Goal: Information Seeking & Learning: Learn about a topic

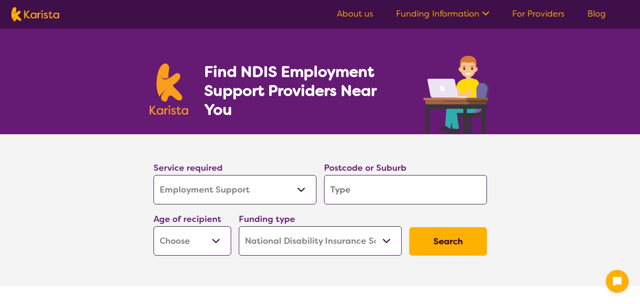
select select "Employment Support"
select select "NDIS"
select select "Employment Support"
select select "NDIS"
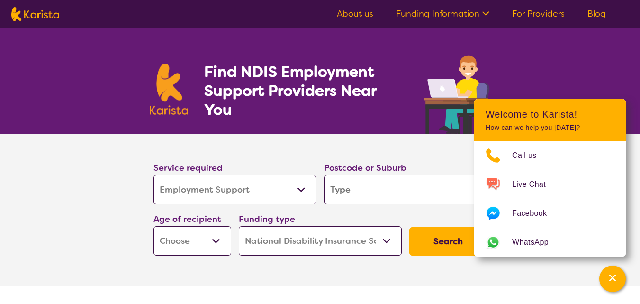
click at [337, 188] on input "search" at bounding box center [405, 189] width 163 height 29
type input "w"
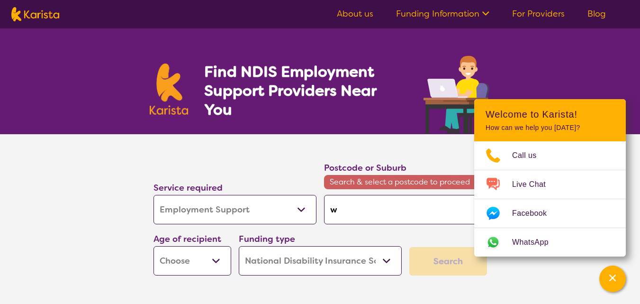
type input "we"
type input "wer"
type input "werr"
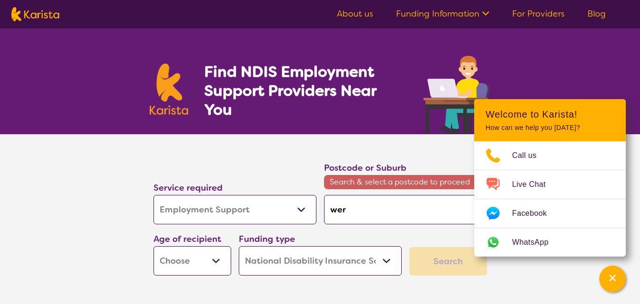
type input "werr"
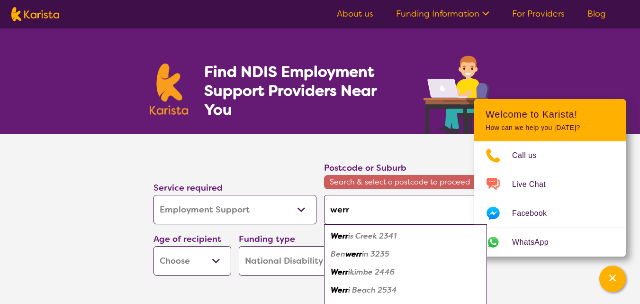
type input "werri"
type input "werrib"
type input "werribe"
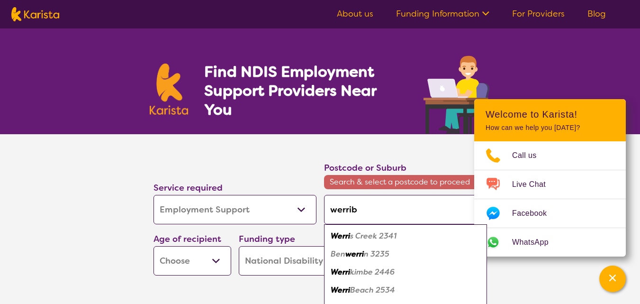
type input "werribe"
type input "werribee"
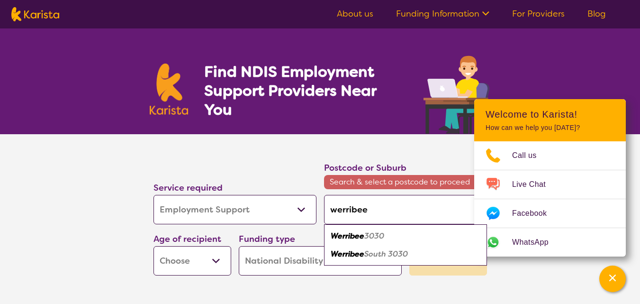
type input "werribee"
click at [451, 151] on section "Service required Allied Health Assistant Assessment ([MEDICAL_DATA] or [MEDICAL…" at bounding box center [320, 206] width 364 height 145
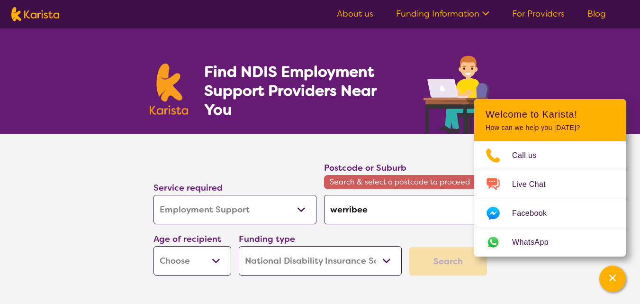
click at [213, 260] on select "Early Childhood - 0 to 9 Child - 10 to 11 Adolescent - 12 to 17 Adult - 18 to 6…" at bounding box center [192, 260] width 78 height 29
select select "AD"
click at [153, 246] on select "Early Childhood - 0 to 9 Child - 10 to 11 Adolescent - 12 to 17 Adult - 18 to 6…" at bounding box center [192, 260] width 78 height 29
select select "AD"
click at [554, 269] on section "Service required Allied Health Assistant Assessment ([MEDICAL_DATA] or [MEDICAL…" at bounding box center [320, 219] width 640 height 171
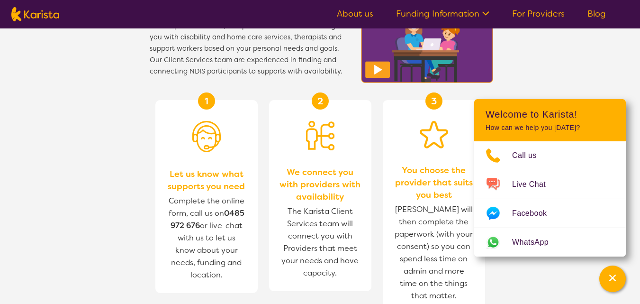
scroll to position [883, 0]
